Goal: Manage account settings

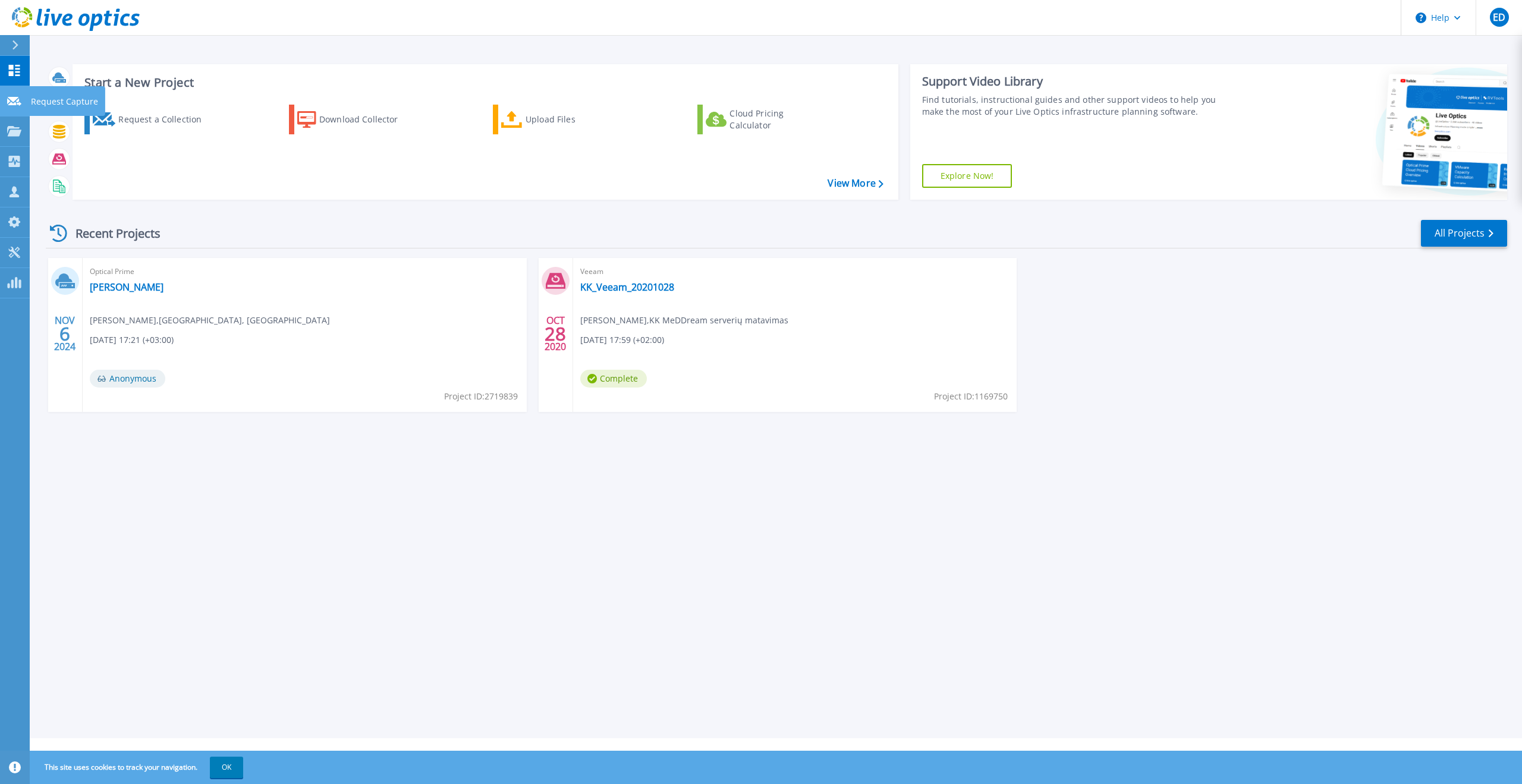
click at [18, 104] on icon at bounding box center [14, 101] width 14 height 9
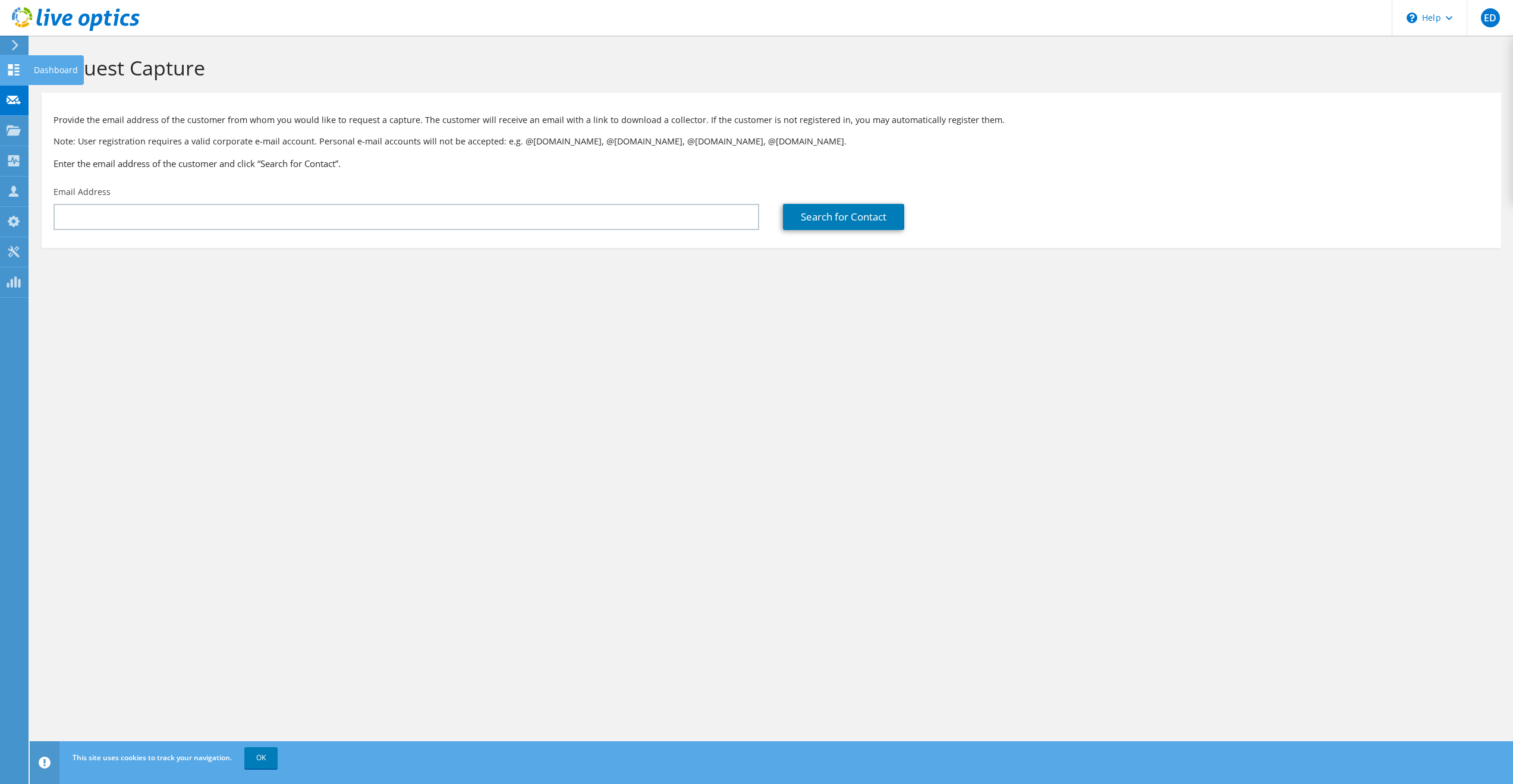
click at [11, 74] on use at bounding box center [14, 69] width 11 height 11
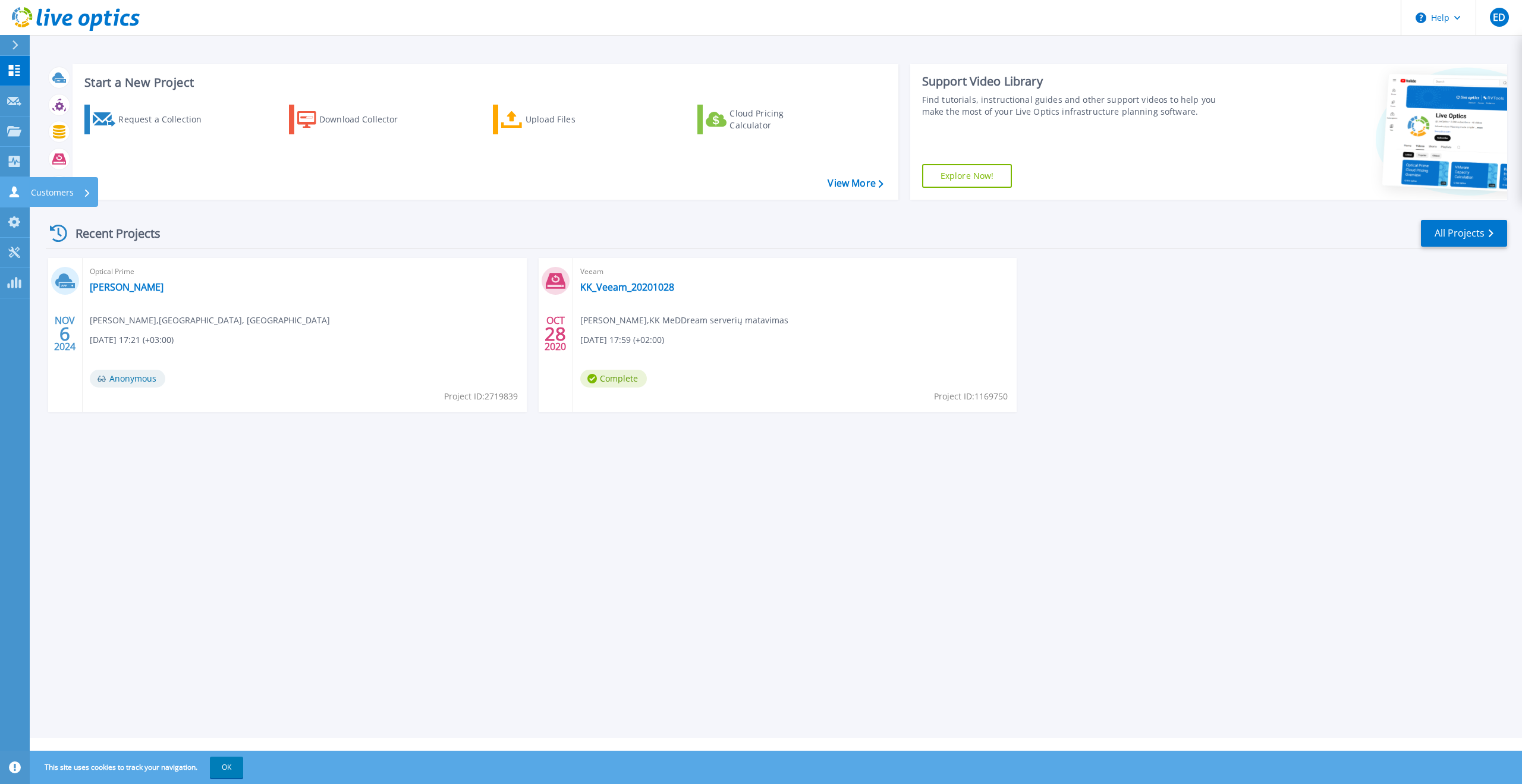
click at [9, 188] on icon at bounding box center [14, 192] width 14 height 11
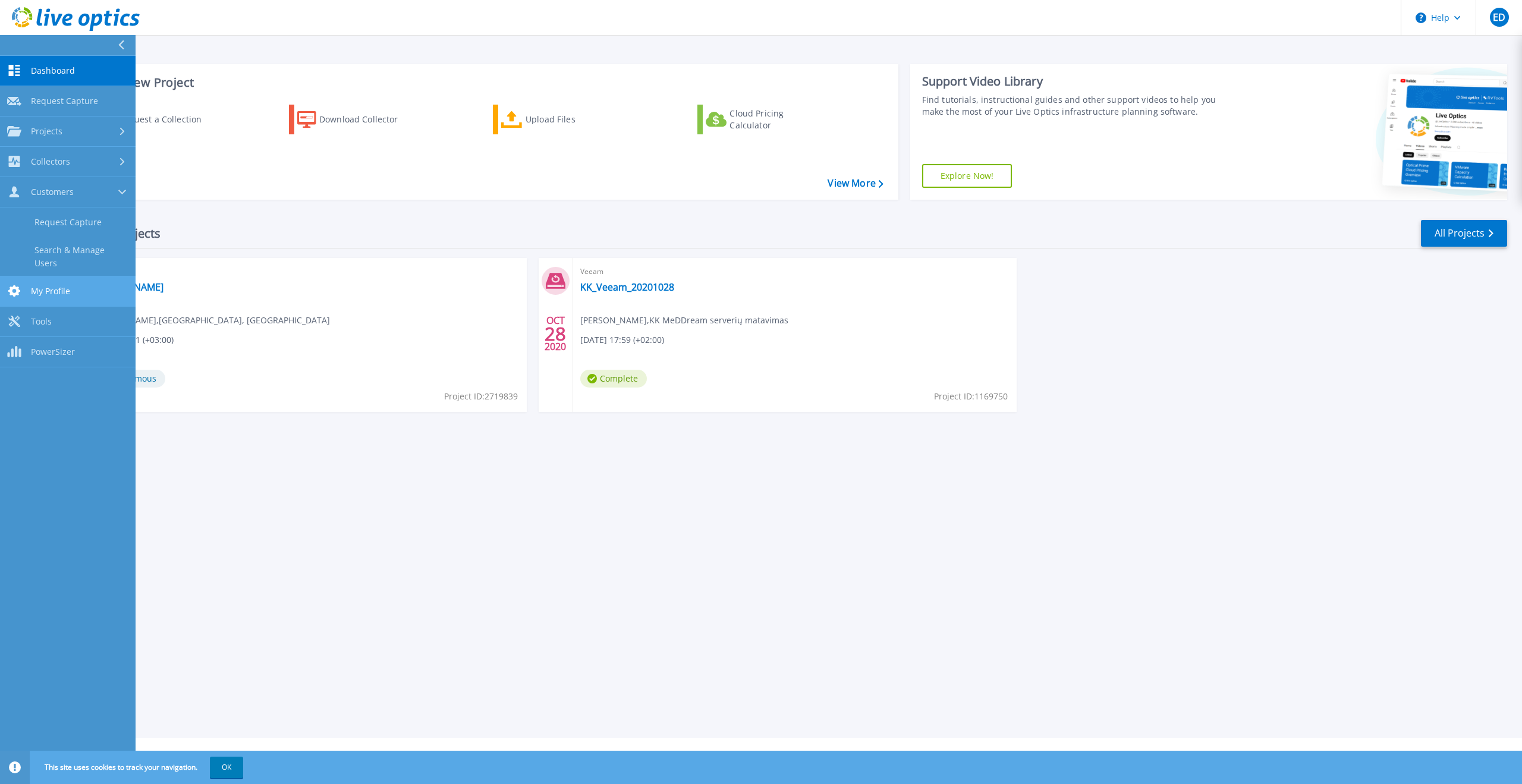
click at [16, 285] on icon at bounding box center [14, 290] width 14 height 11
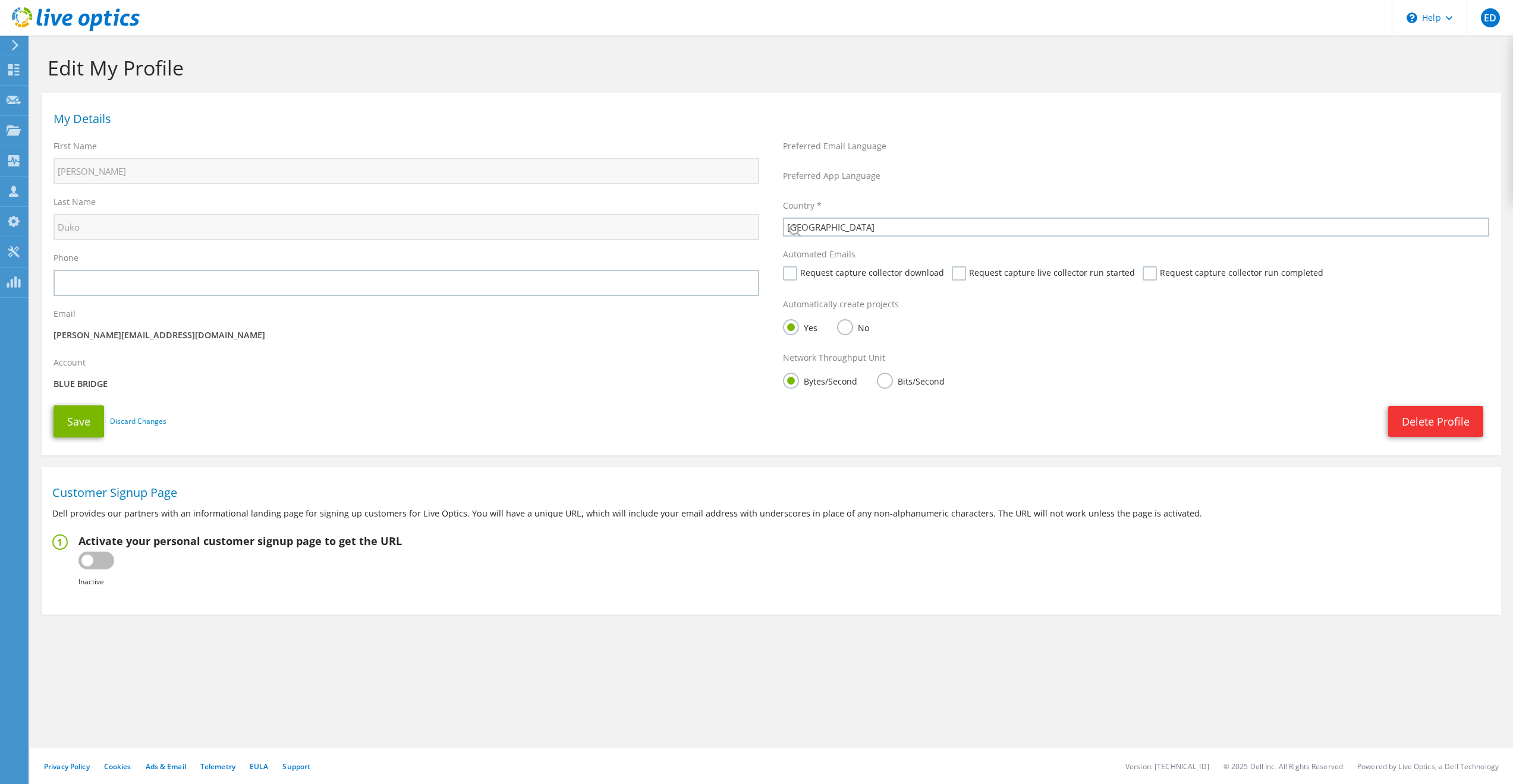
select select "129"
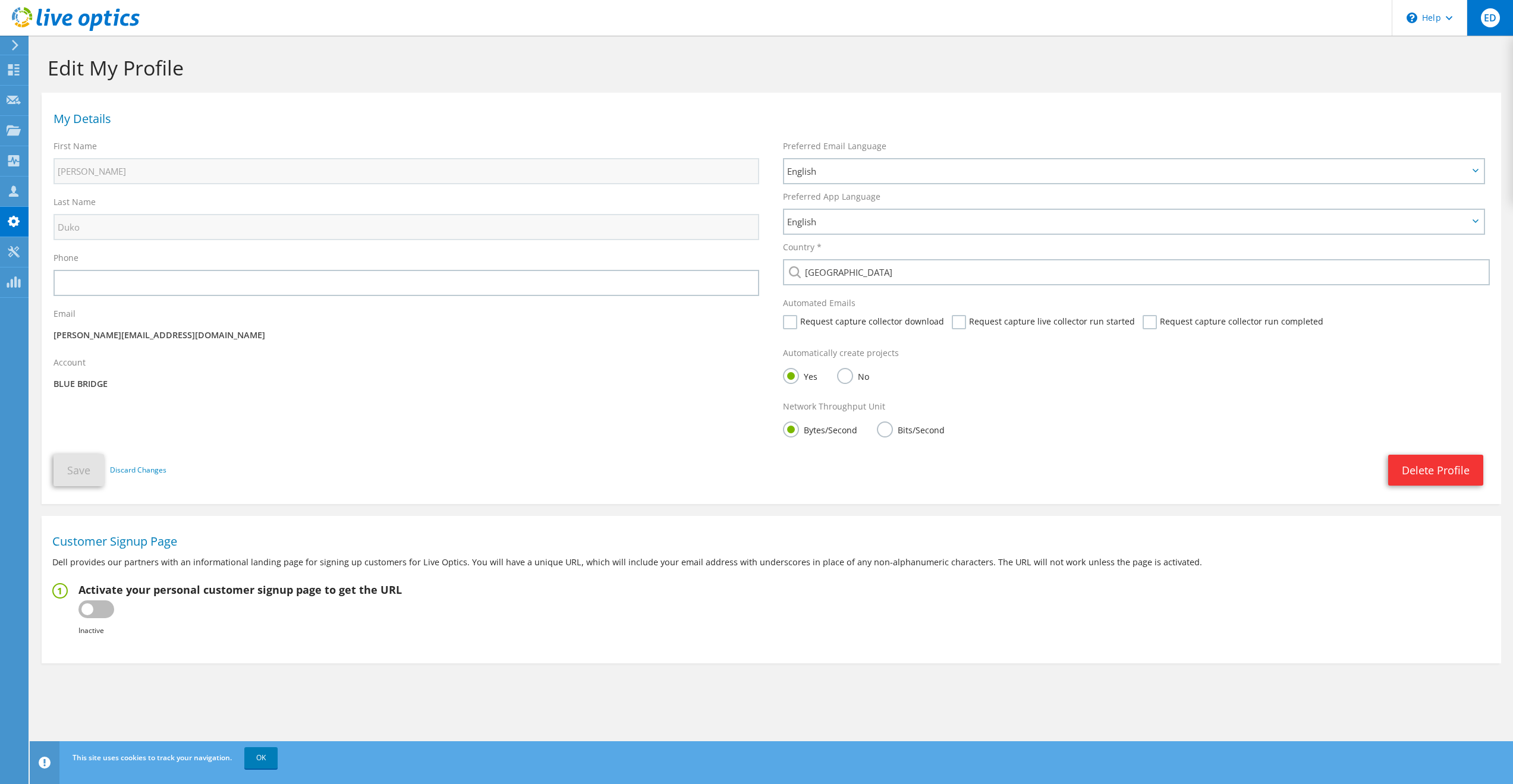
click at [1493, 23] on span "ED" at bounding box center [1491, 18] width 19 height 19
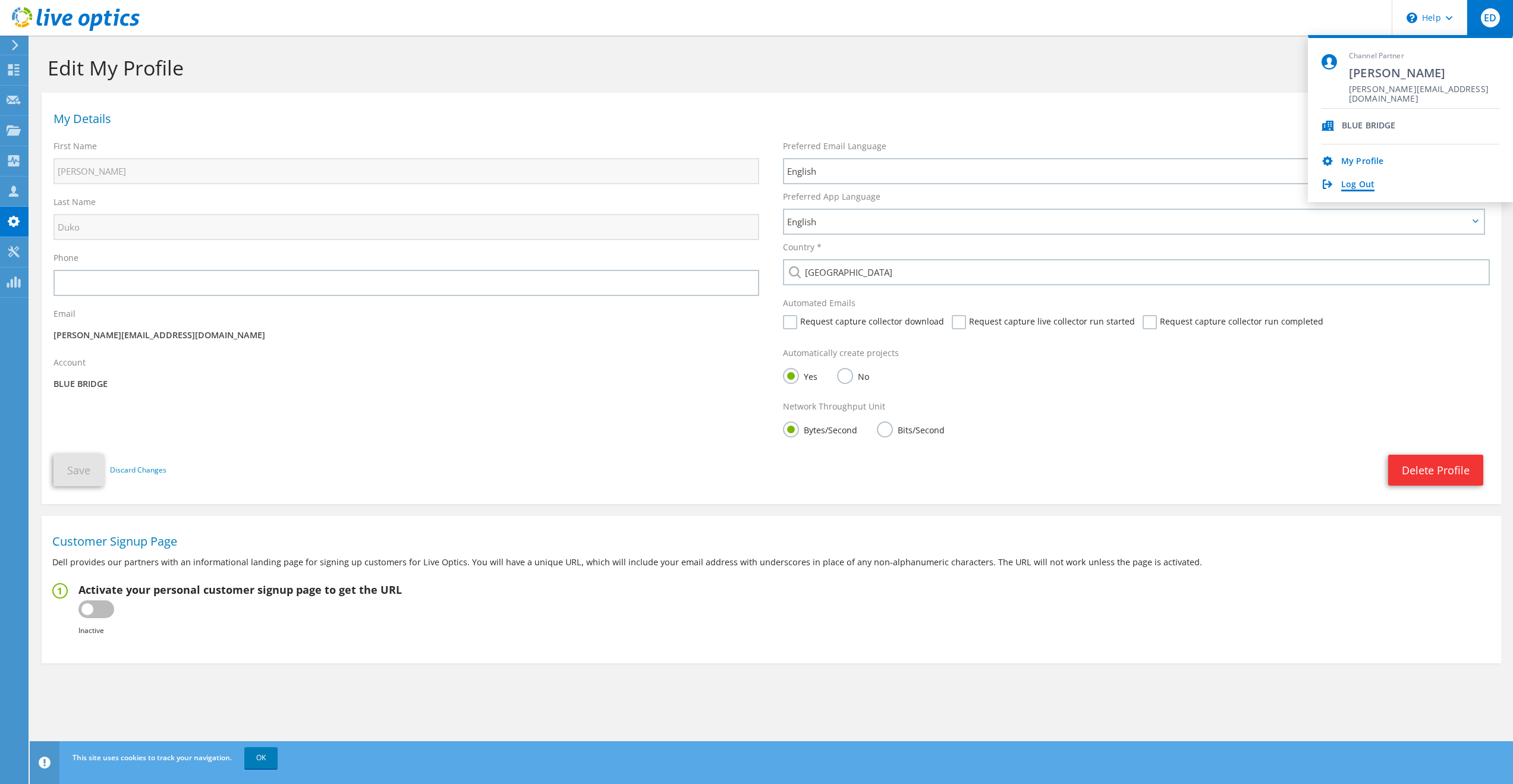
click at [1370, 182] on link "Log Out" at bounding box center [1358, 185] width 34 height 11
